Goal: Communication & Community: Answer question/provide support

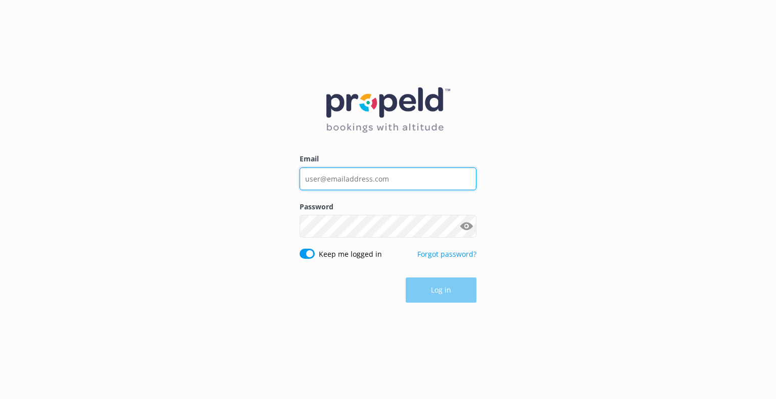
click at [342, 169] on input "Email" at bounding box center [387, 179] width 177 height 23
type input "[EMAIL_ADDRESS][DOMAIN_NAME]"
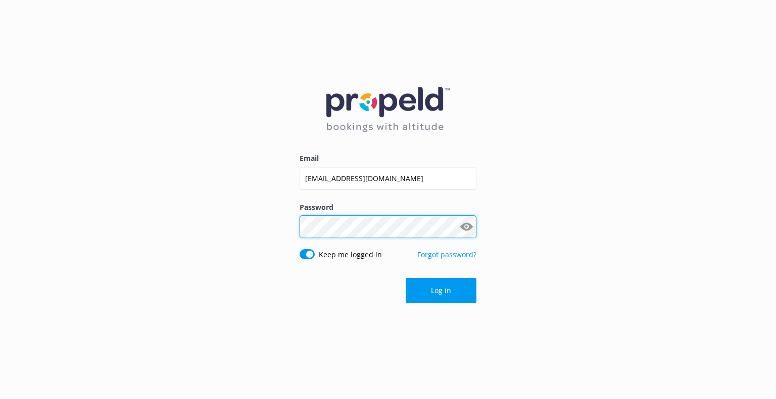
click button "Log in" at bounding box center [440, 290] width 71 height 25
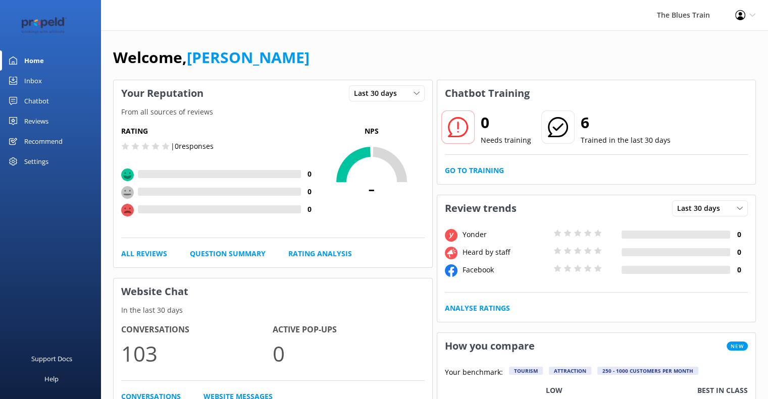
click at [38, 79] on div "Inbox" at bounding box center [33, 81] width 18 height 20
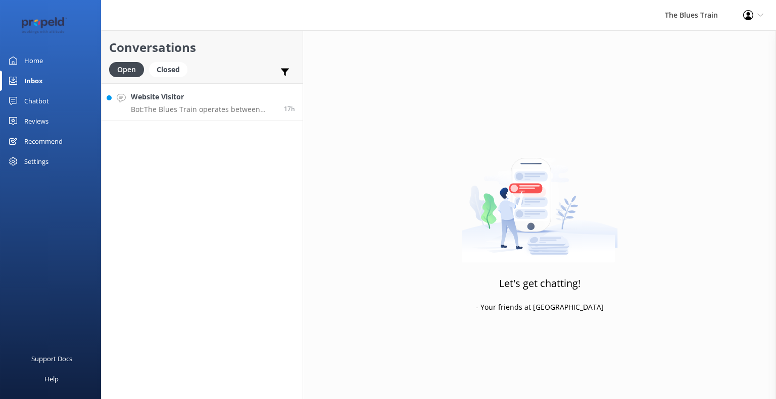
click at [228, 102] on h4 "Website Visitor" at bounding box center [203, 96] width 145 height 11
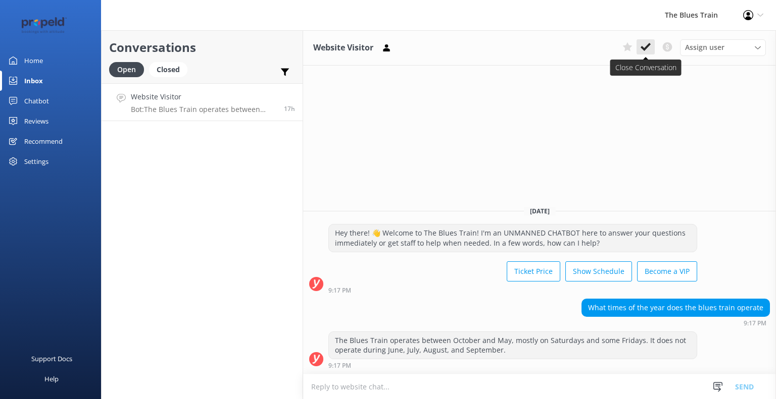
click at [645, 45] on icon at bounding box center [645, 47] width 10 height 10
